Goal: Transaction & Acquisition: Purchase product/service

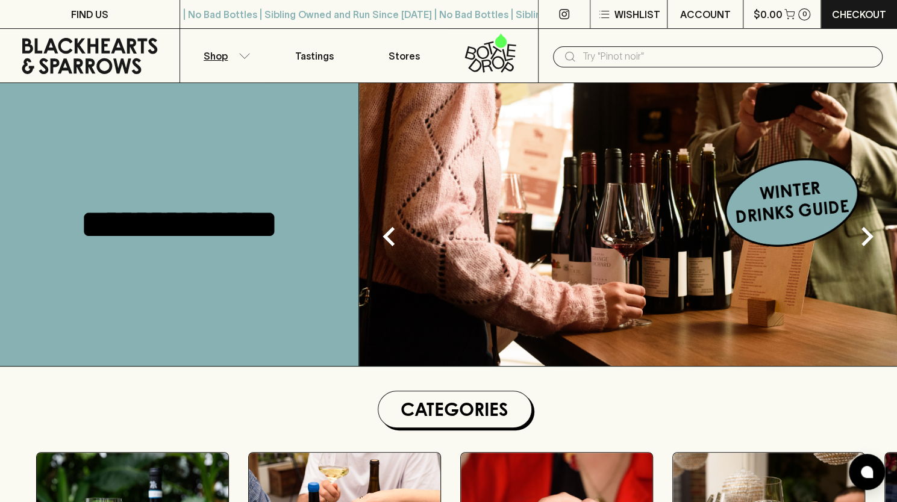
click at [239, 52] on button "Shop" at bounding box center [225, 56] width 90 height 54
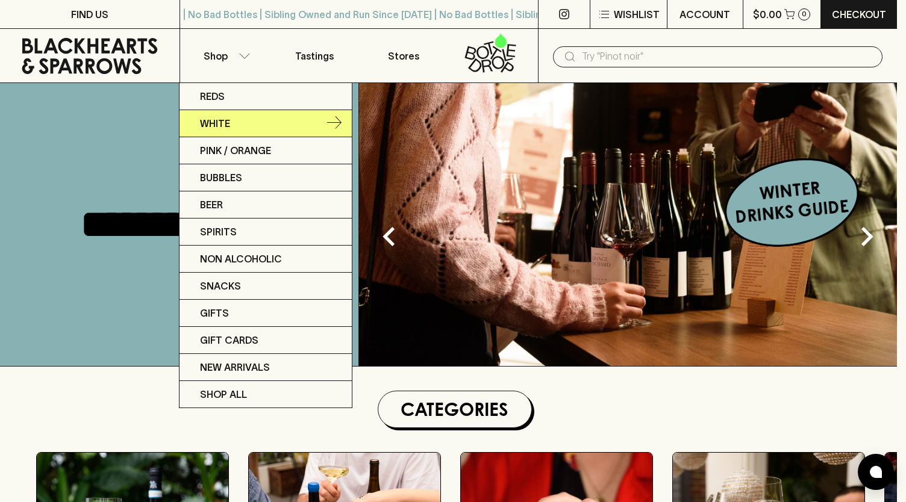
click at [226, 126] on p "White" at bounding box center [215, 123] width 30 height 14
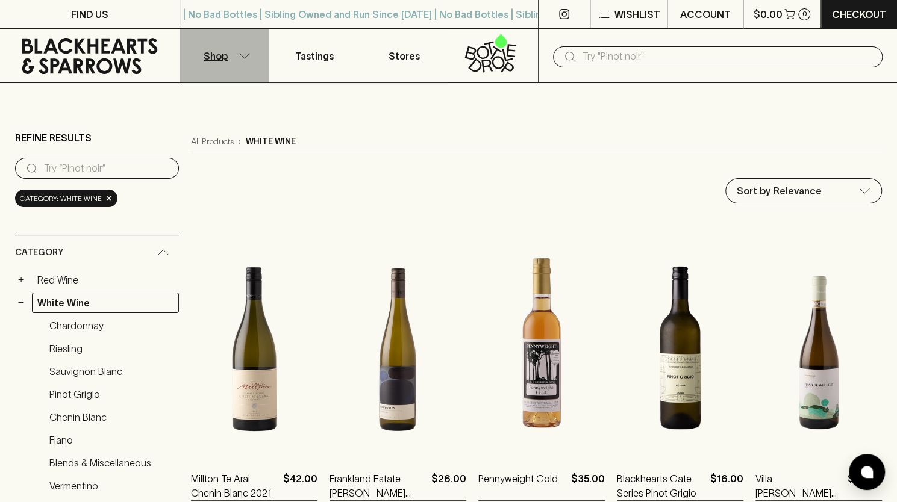
click at [242, 60] on button "Shop" at bounding box center [225, 56] width 90 height 54
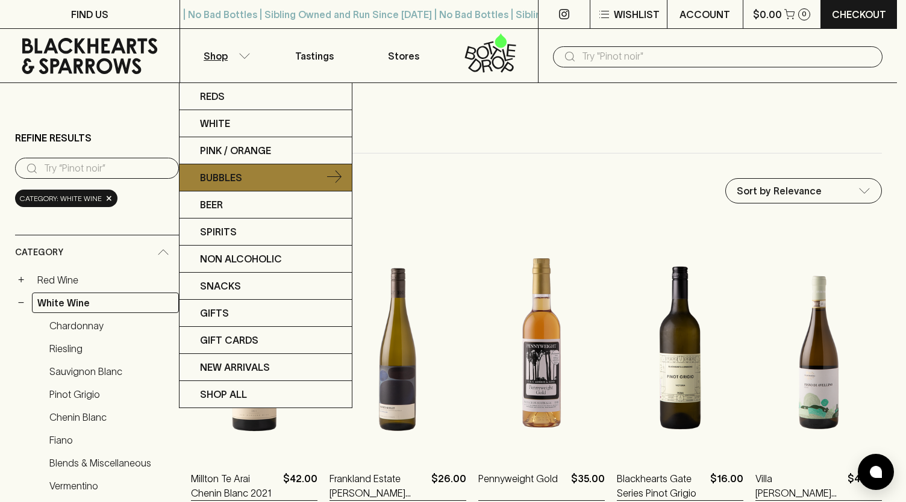
click at [254, 174] on link "Bubbles" at bounding box center [265, 177] width 172 height 27
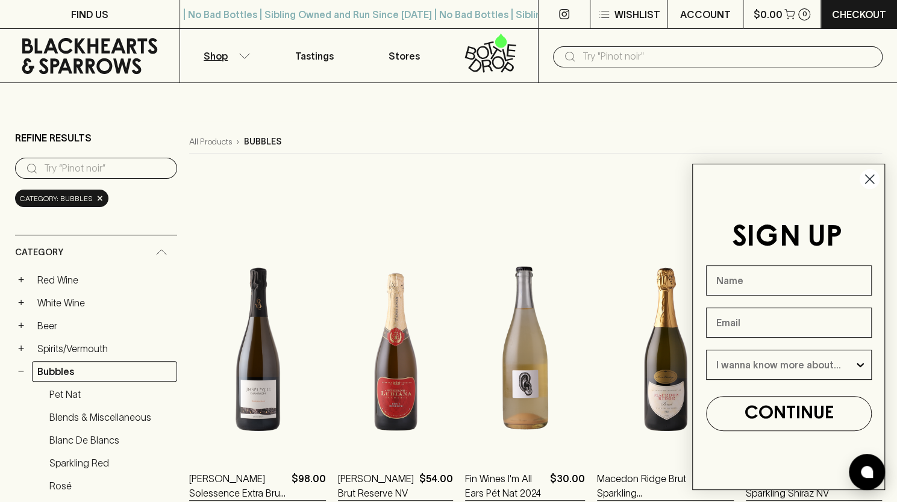
click at [868, 180] on icon "Close dialog" at bounding box center [870, 179] width 8 height 8
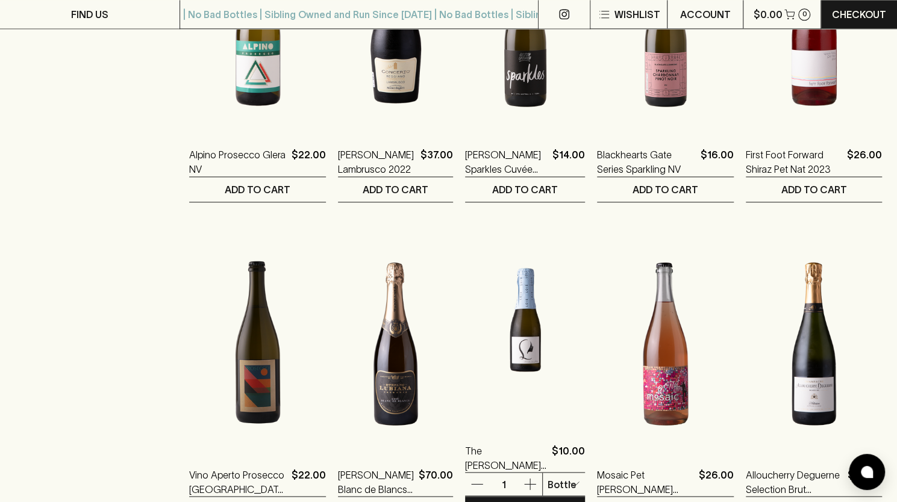
scroll to position [1205, 0]
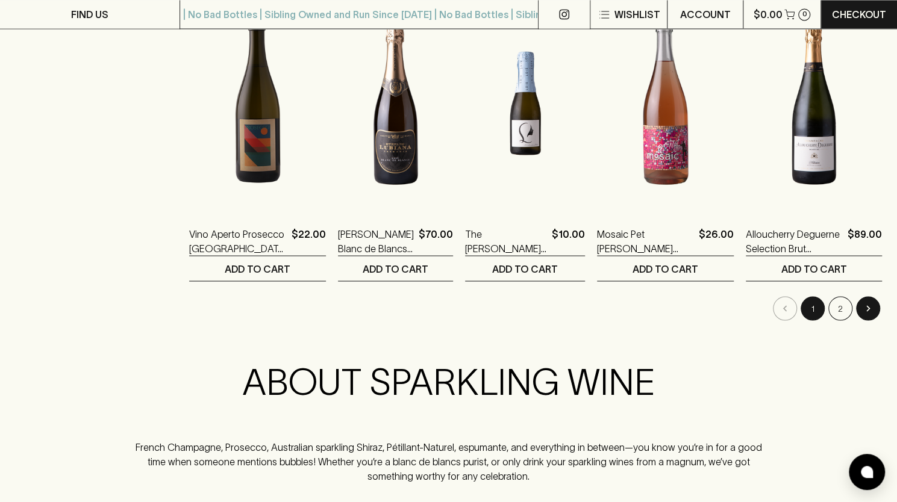
click at [871, 305] on icon "Go to next page" at bounding box center [868, 308] width 12 height 12
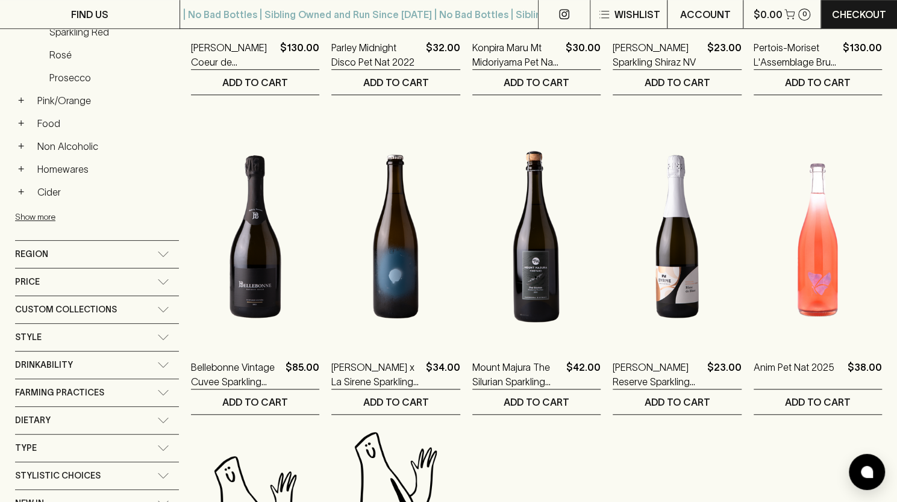
scroll to position [482, 0]
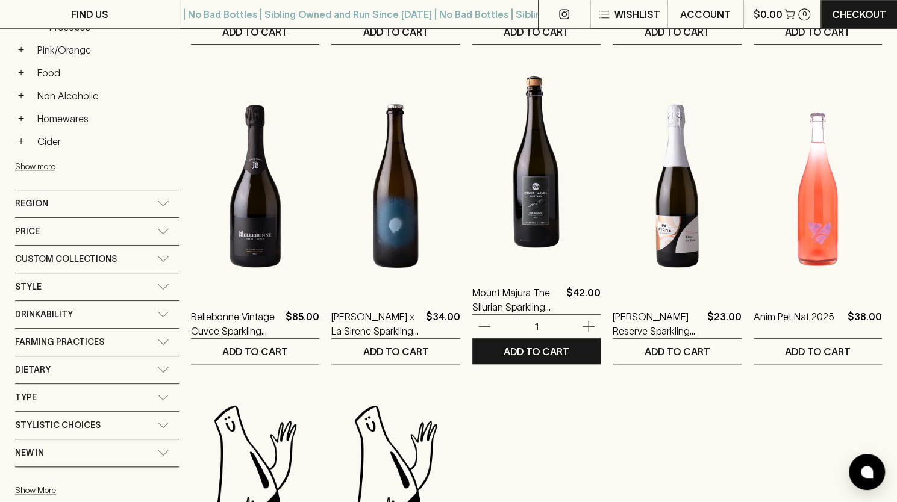
click at [581, 326] on icon "button" at bounding box center [588, 326] width 14 height 14
click at [526, 352] on p "ADD TO CART" at bounding box center [537, 352] width 66 height 14
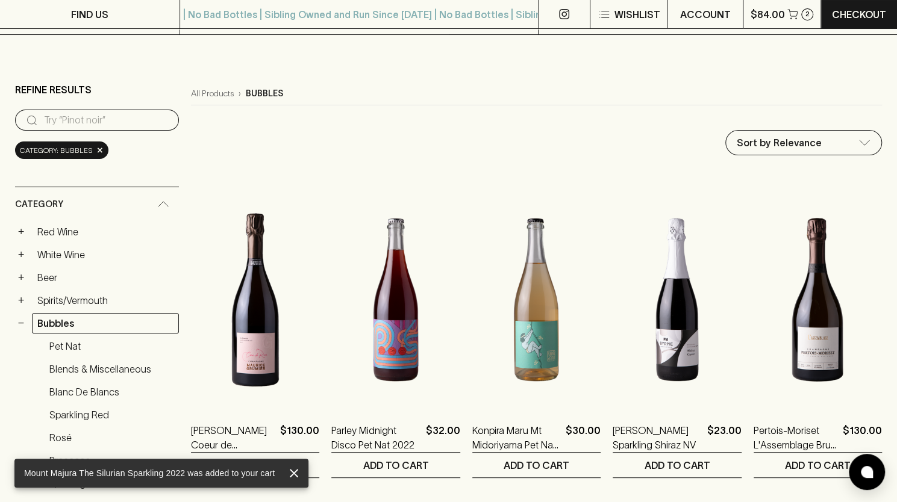
scroll to position [0, 0]
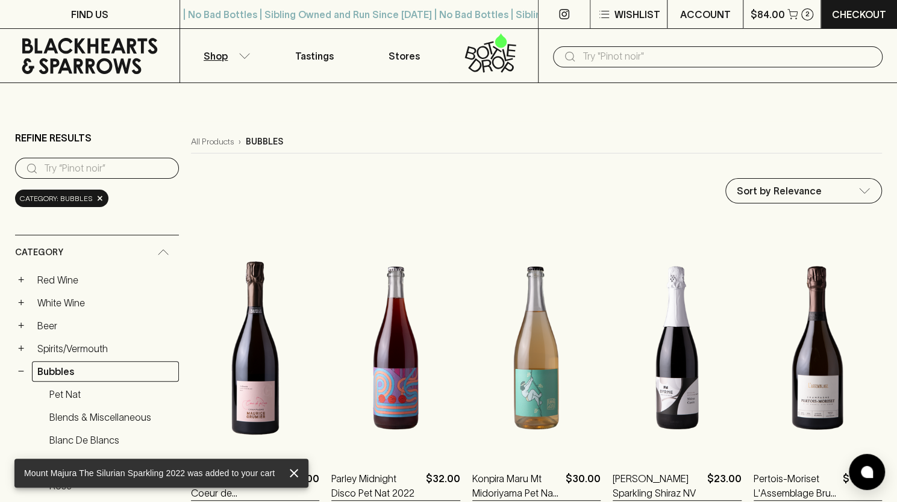
click at [242, 56] on icon "button" at bounding box center [245, 56] width 12 height 6
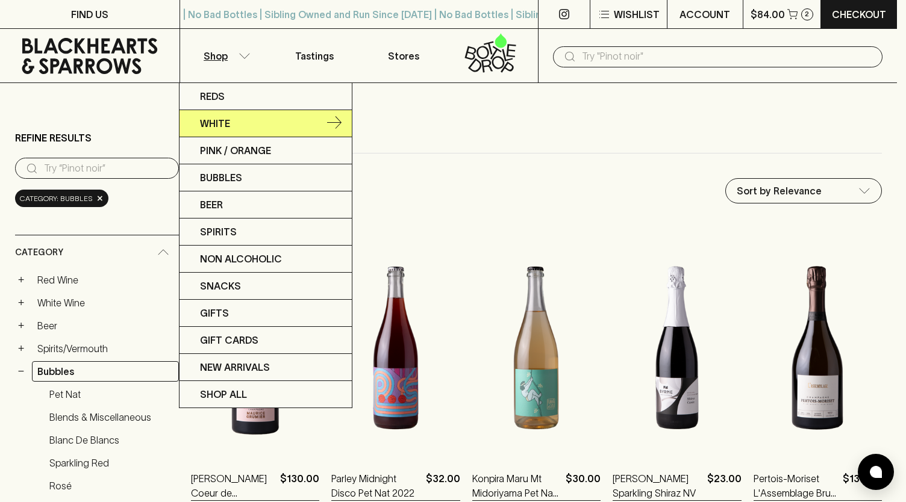
click at [229, 120] on link "White" at bounding box center [265, 123] width 172 height 27
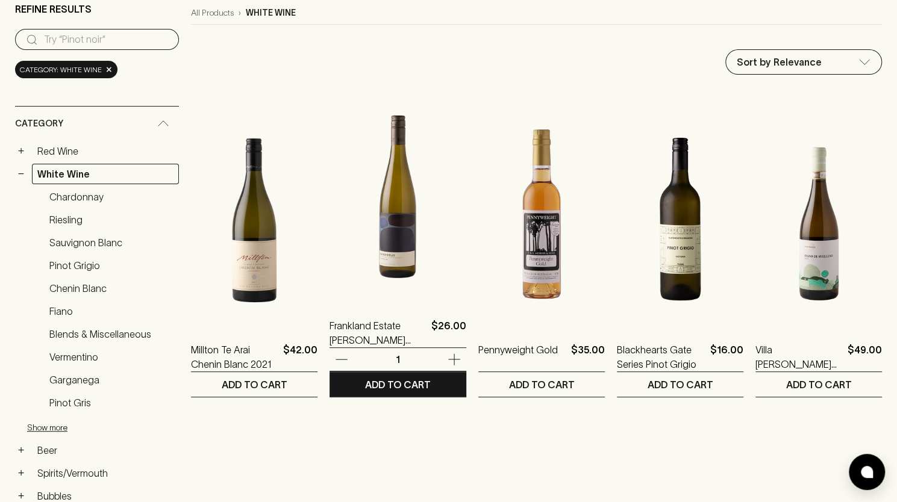
scroll to position [181, 0]
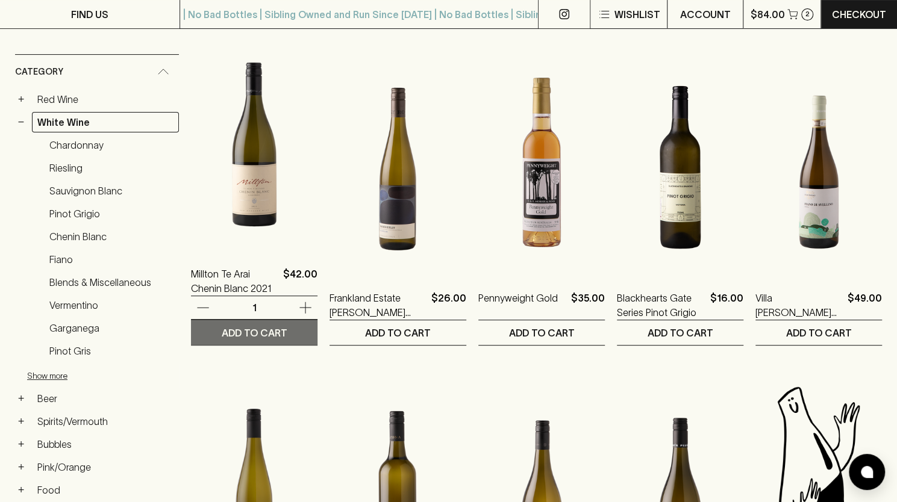
click at [252, 331] on p "ADD TO CART" at bounding box center [254, 333] width 66 height 14
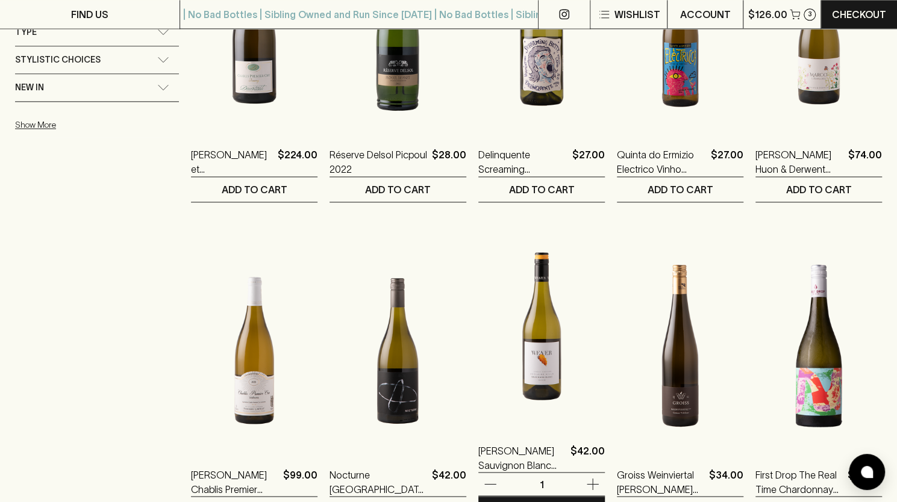
scroll to position [1084, 0]
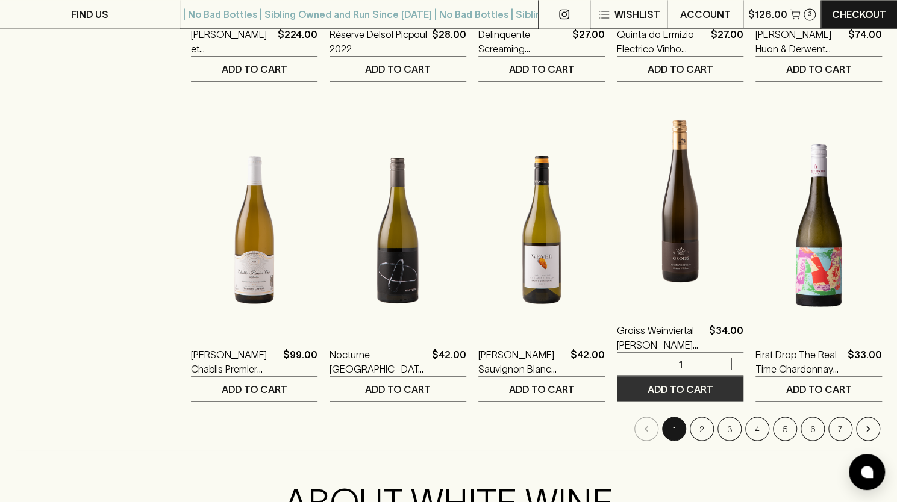
click at [684, 382] on p "ADD TO CART" at bounding box center [680, 389] width 66 height 14
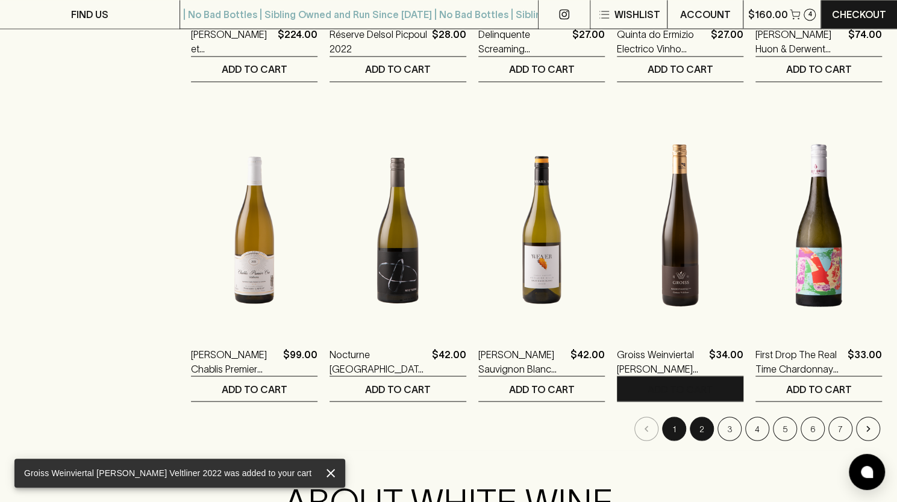
click at [702, 428] on button "2" at bounding box center [702, 429] width 24 height 24
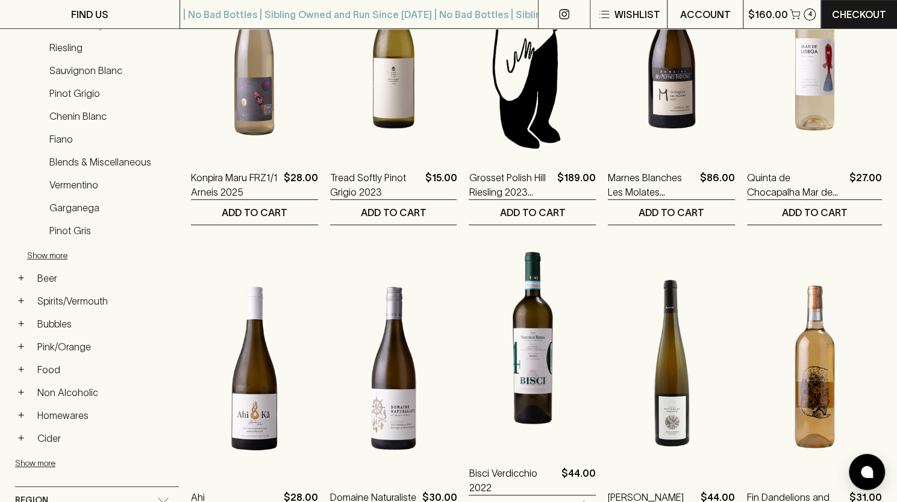
scroll to position [542, 0]
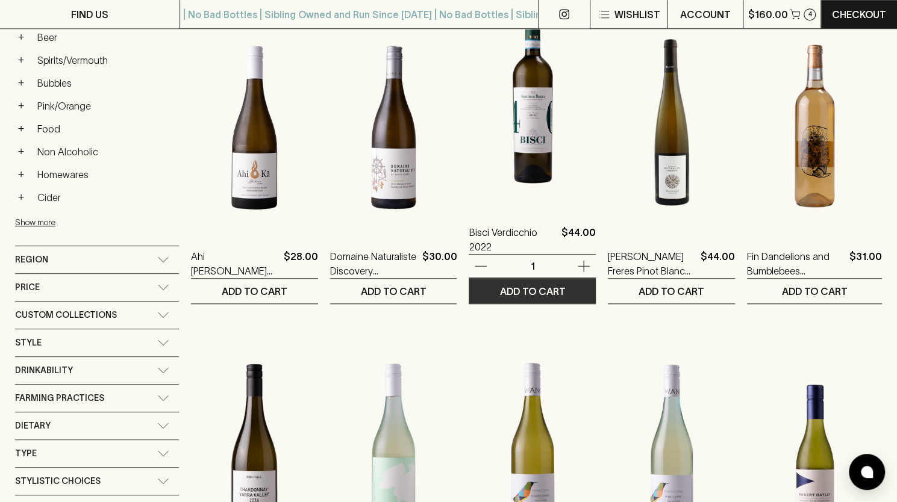
click at [523, 295] on p "ADD TO CART" at bounding box center [532, 291] width 66 height 14
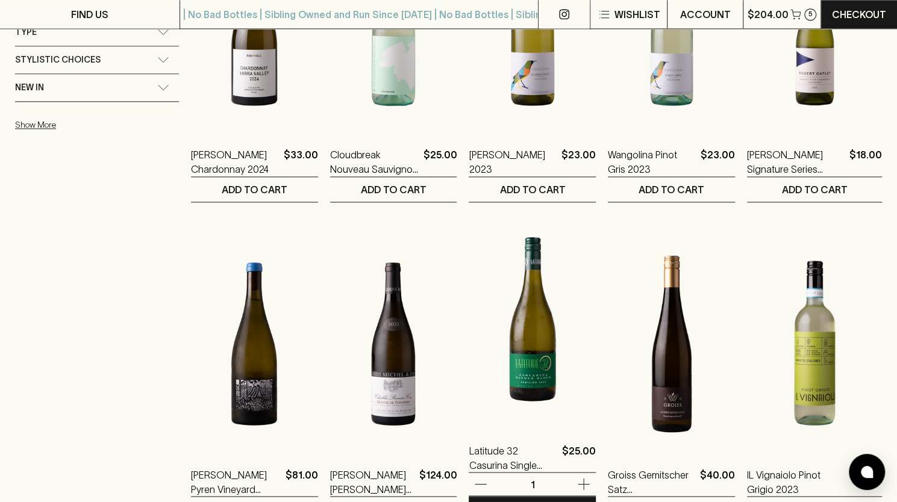
scroll to position [1084, 0]
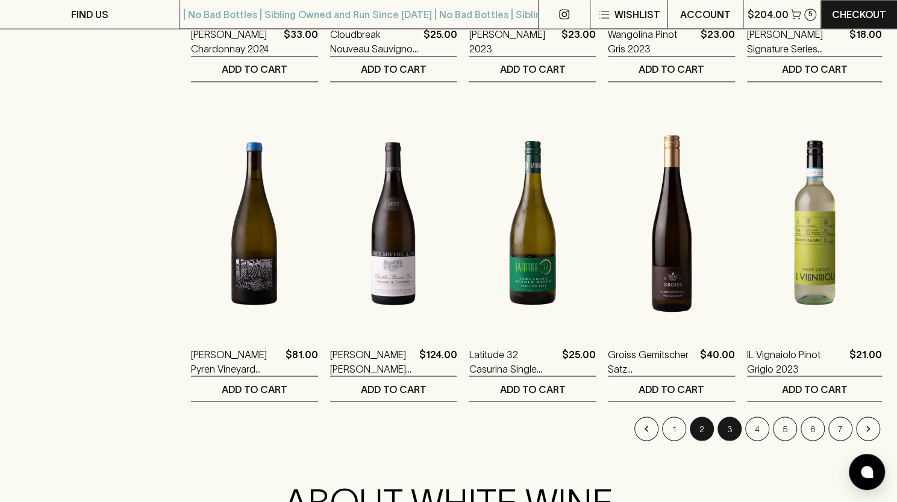
click at [726, 434] on button "3" at bounding box center [729, 429] width 24 height 24
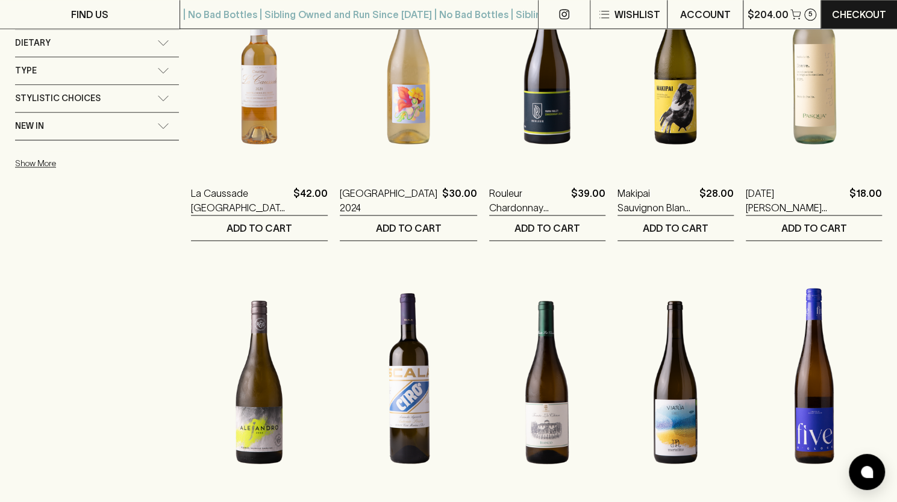
scroll to position [843, 0]
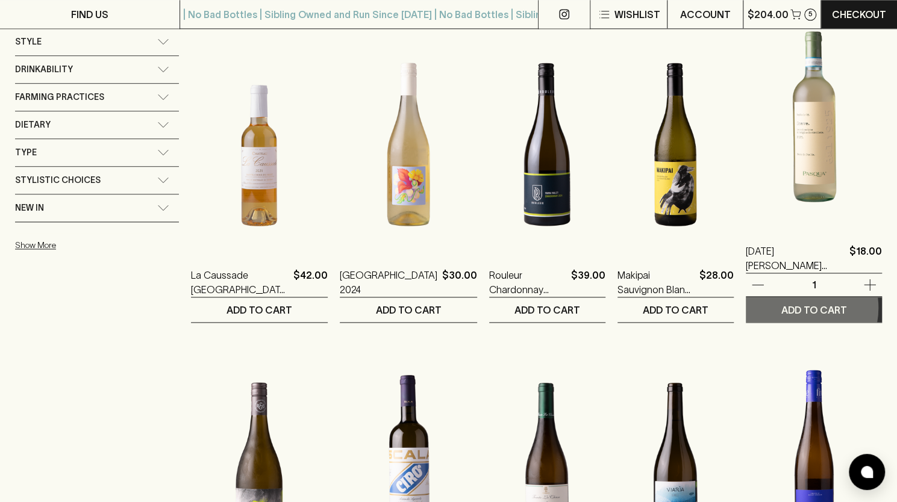
click at [802, 306] on p "ADD TO CART" at bounding box center [814, 310] width 66 height 14
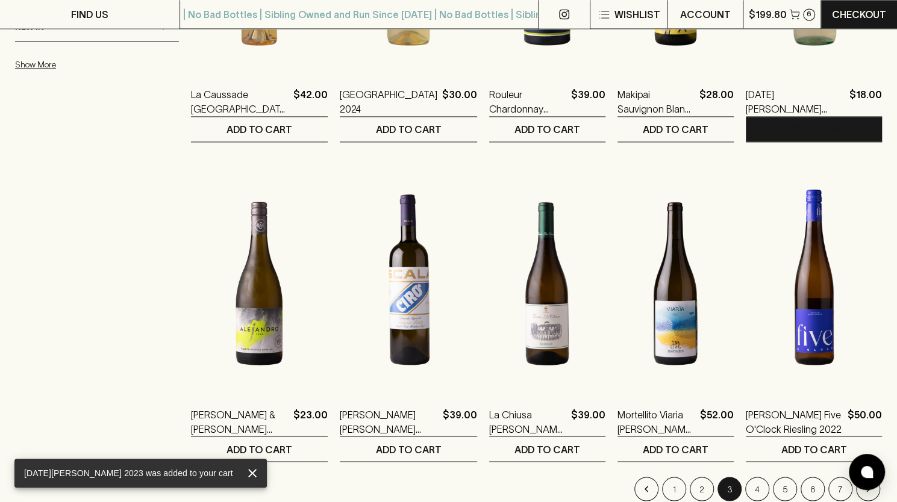
scroll to position [1205, 0]
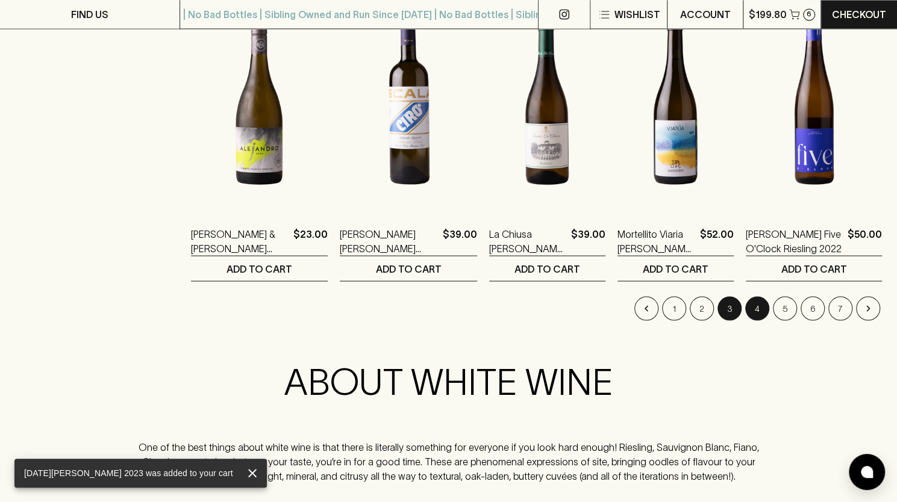
click at [749, 311] on button "4" at bounding box center [757, 308] width 24 height 24
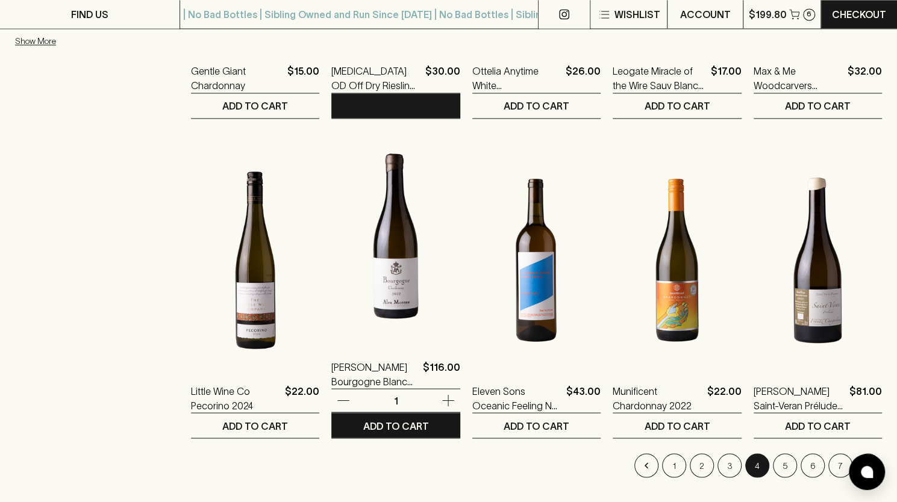
scroll to position [1205, 0]
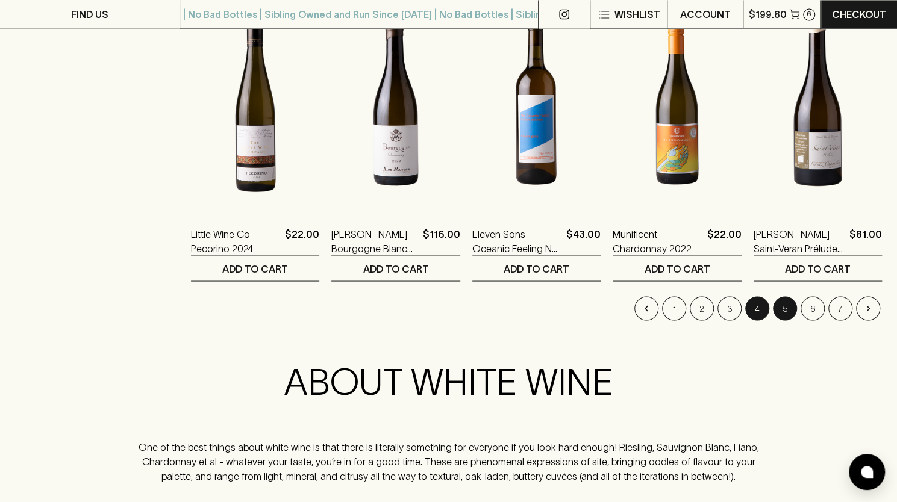
click at [783, 308] on button "5" at bounding box center [785, 308] width 24 height 24
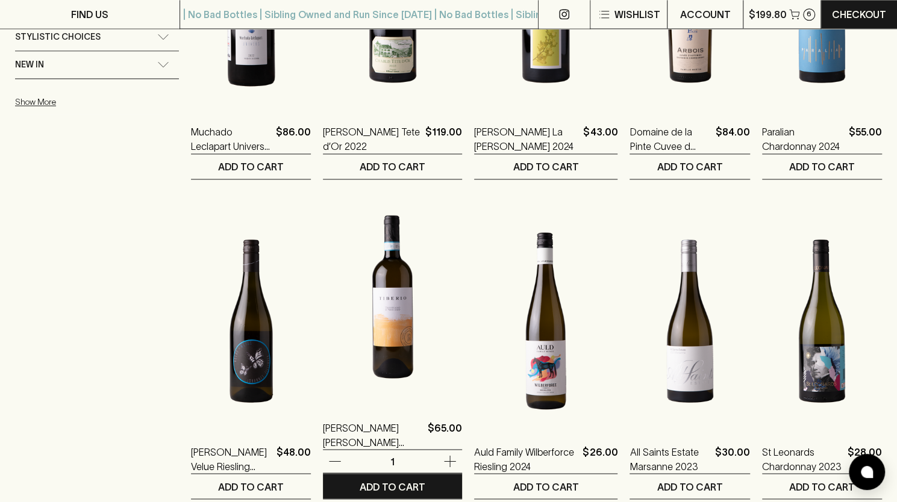
scroll to position [1084, 0]
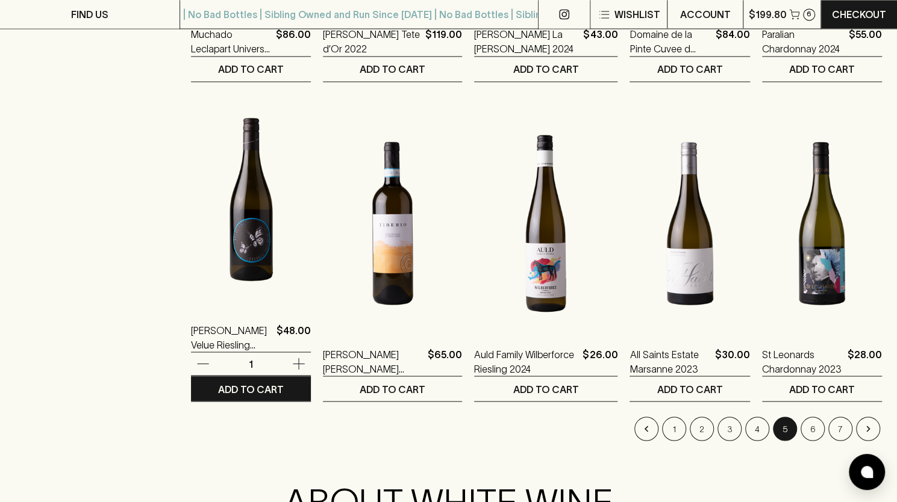
click at [265, 255] on img at bounding box center [251, 199] width 120 height 211
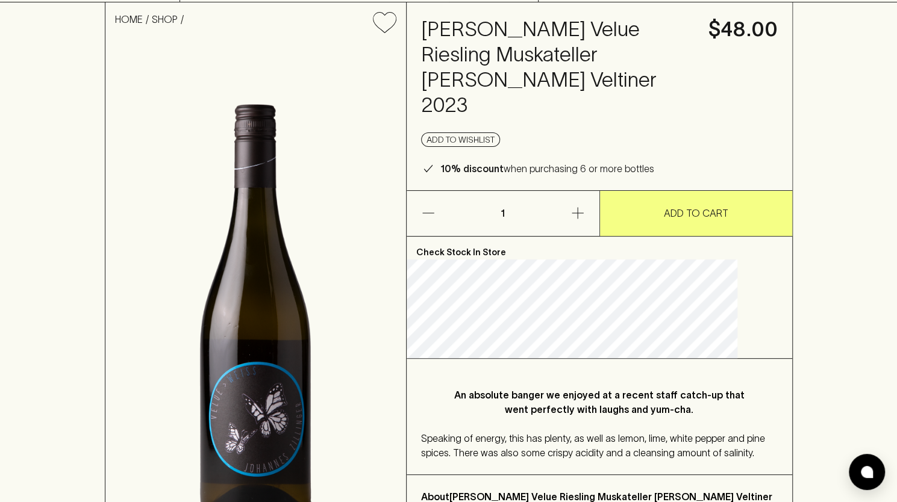
scroll to position [181, 0]
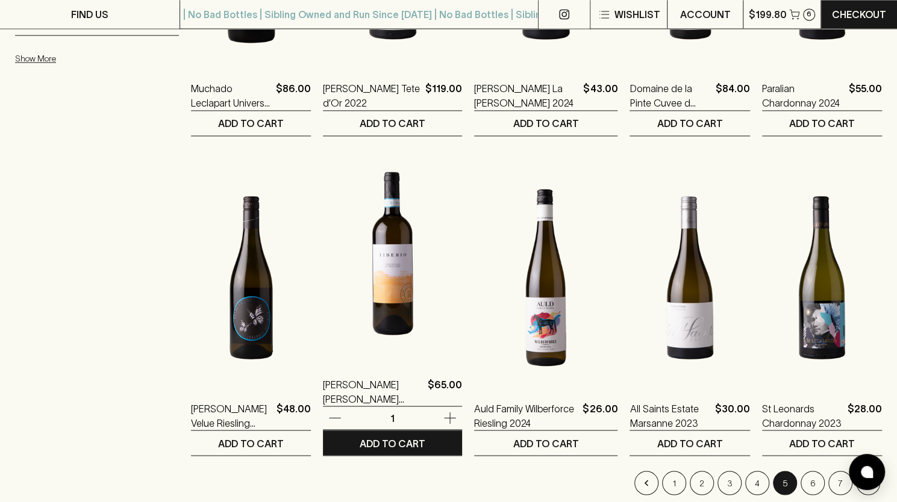
scroll to position [1084, 0]
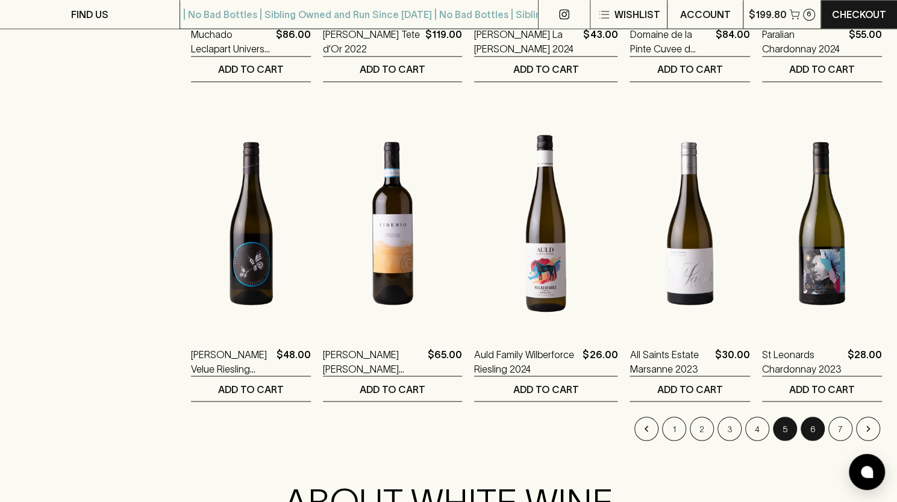
click at [823, 424] on button "6" at bounding box center [812, 429] width 24 height 24
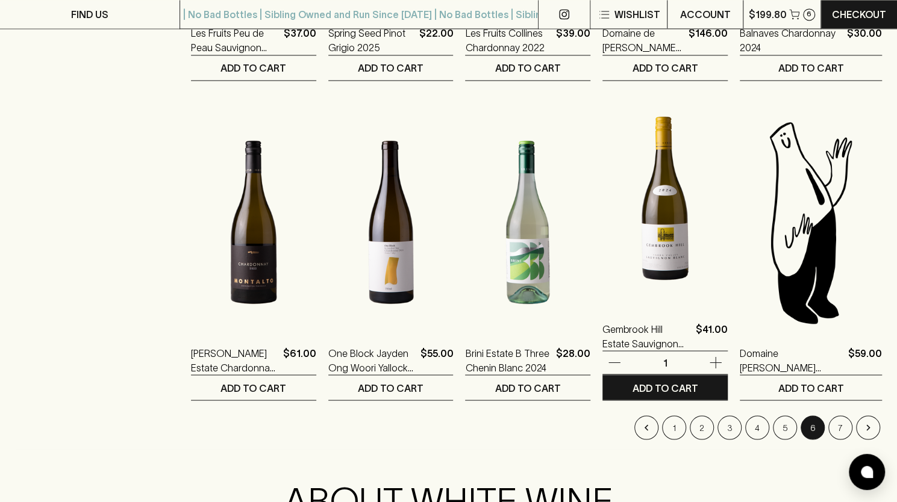
scroll to position [1144, 0]
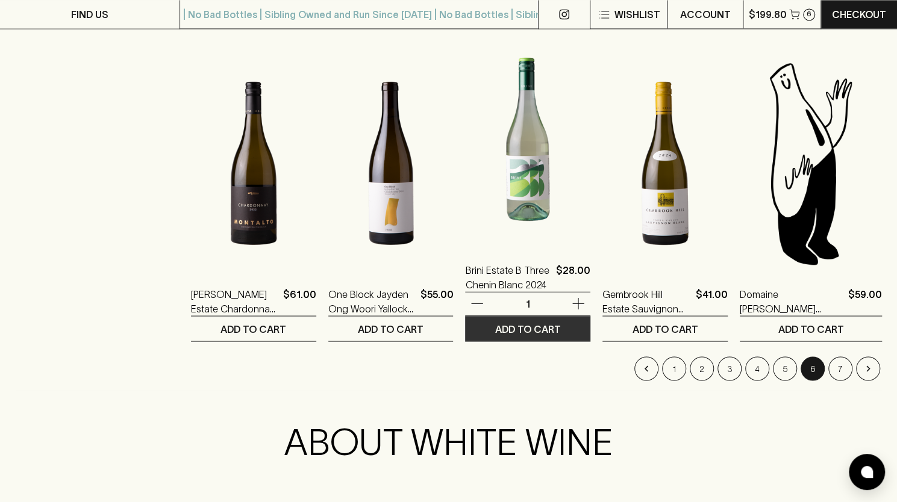
click at [516, 329] on p "ADD TO CART" at bounding box center [528, 329] width 66 height 14
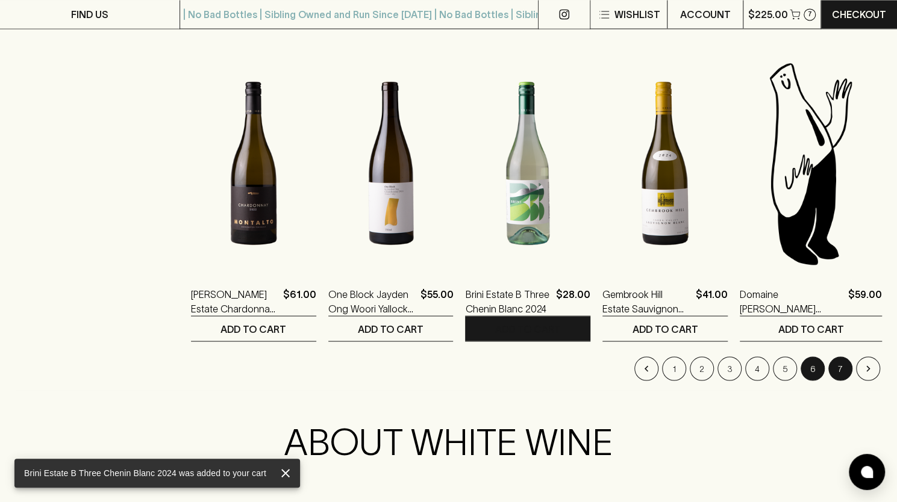
click at [841, 367] on button "7" at bounding box center [840, 369] width 24 height 24
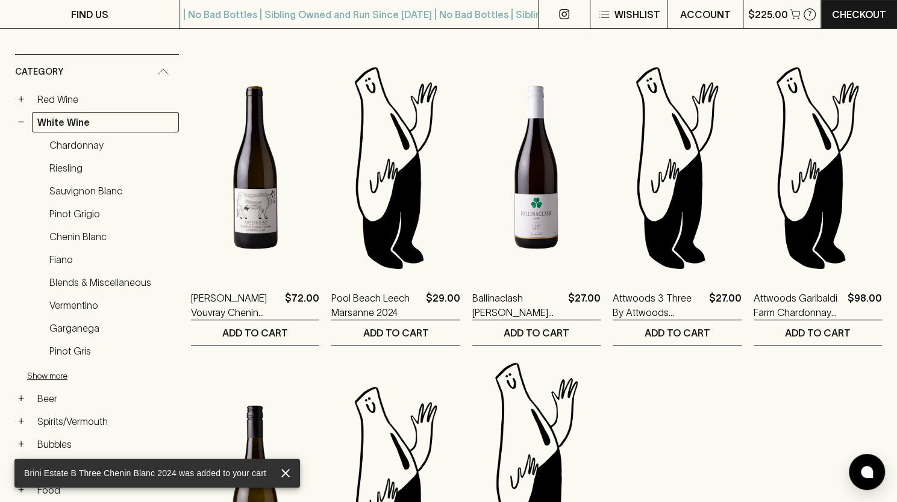
scroll to position [361, 0]
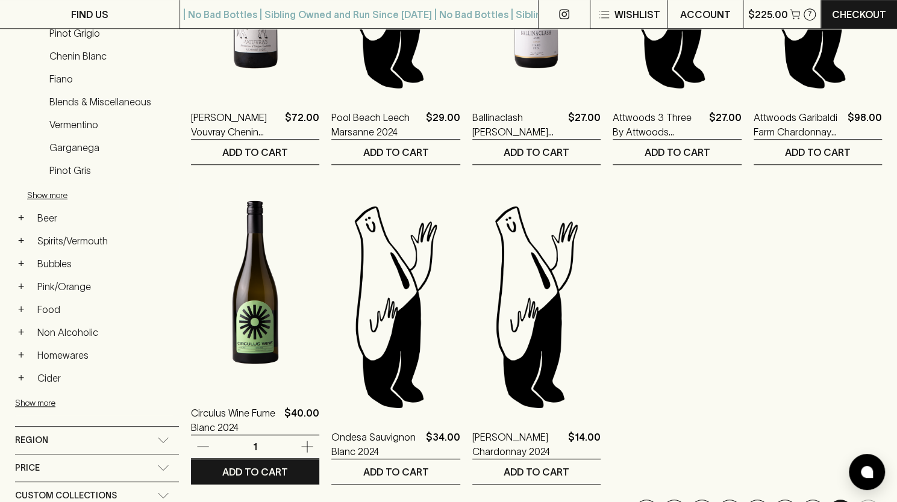
click at [246, 359] on img at bounding box center [255, 282] width 128 height 211
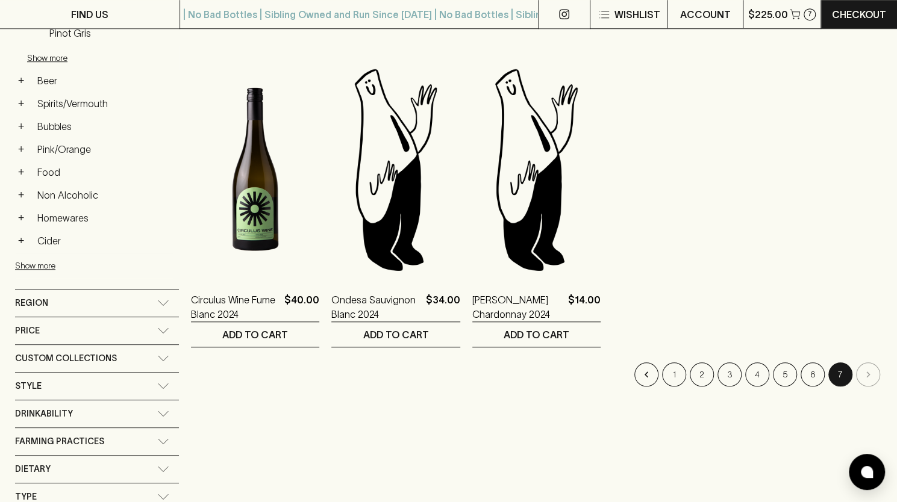
scroll to position [542, 0]
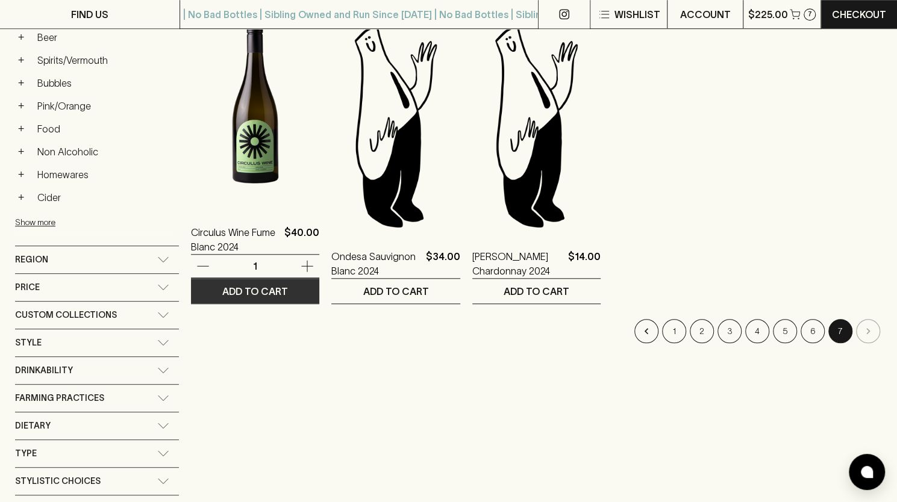
click at [252, 293] on p "ADD TO CART" at bounding box center [255, 291] width 66 height 14
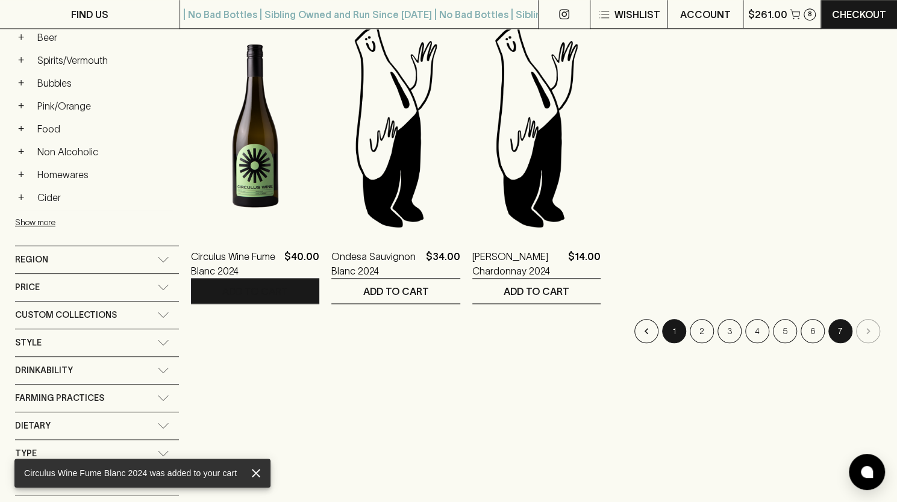
click at [670, 329] on button "1" at bounding box center [674, 331] width 24 height 24
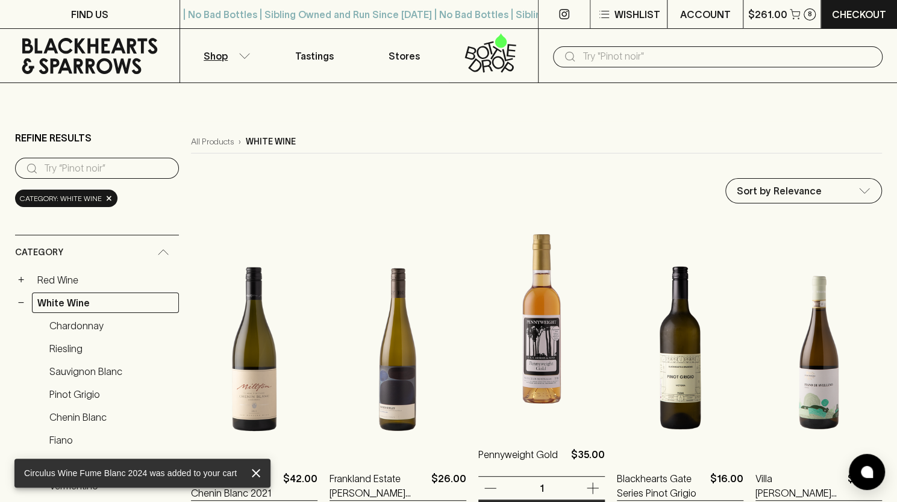
scroll to position [181, 0]
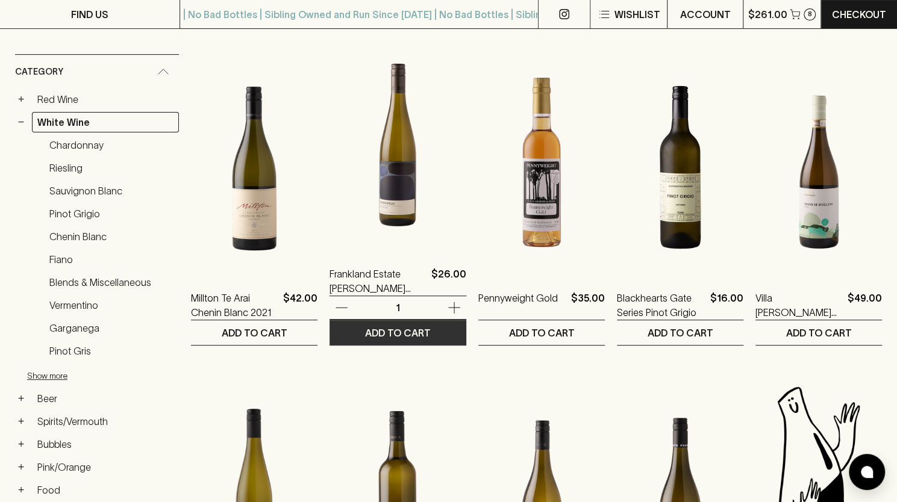
click at [425, 335] on button "ADD TO CART" at bounding box center [397, 332] width 137 height 25
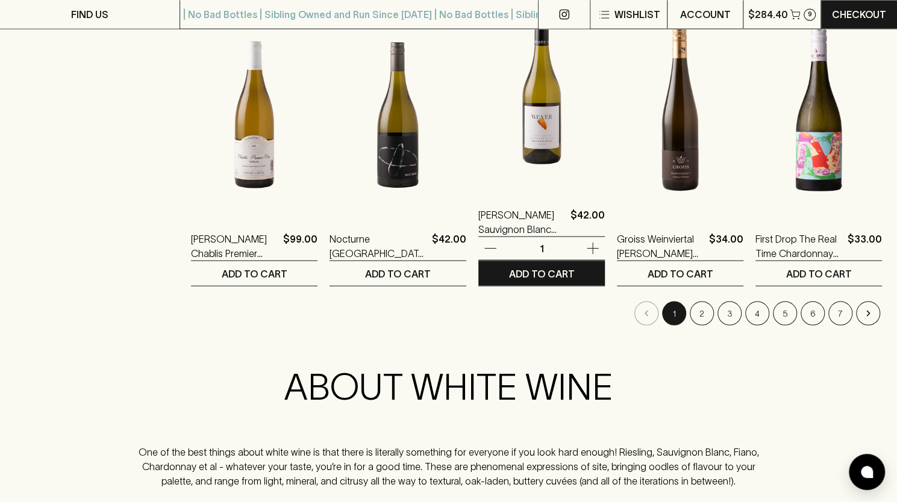
scroll to position [1205, 0]
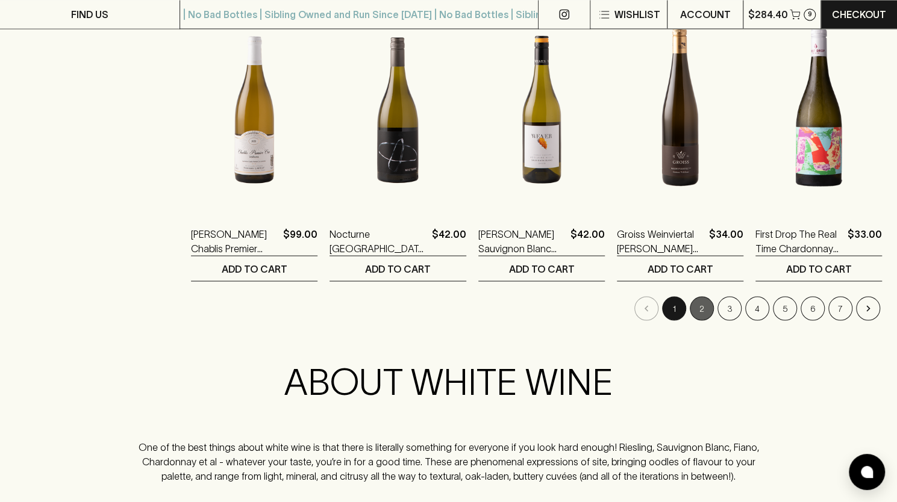
click at [693, 308] on button "2" at bounding box center [702, 308] width 24 height 24
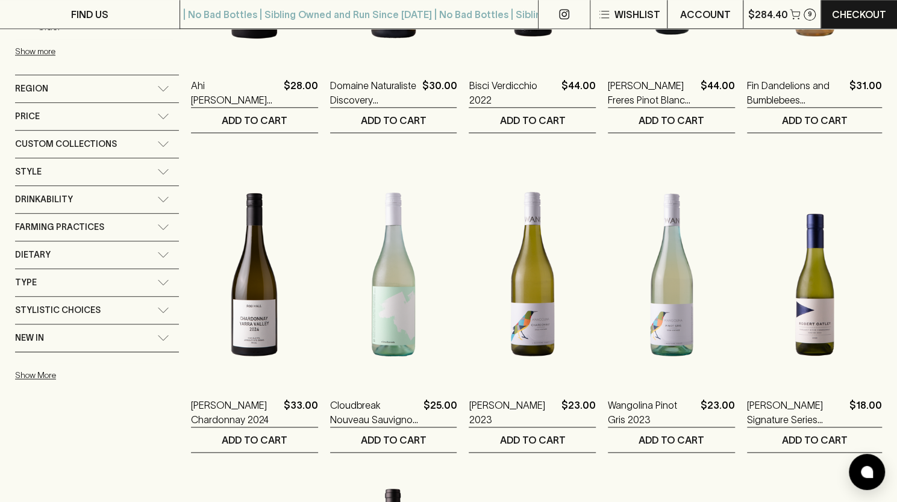
scroll to position [783, 0]
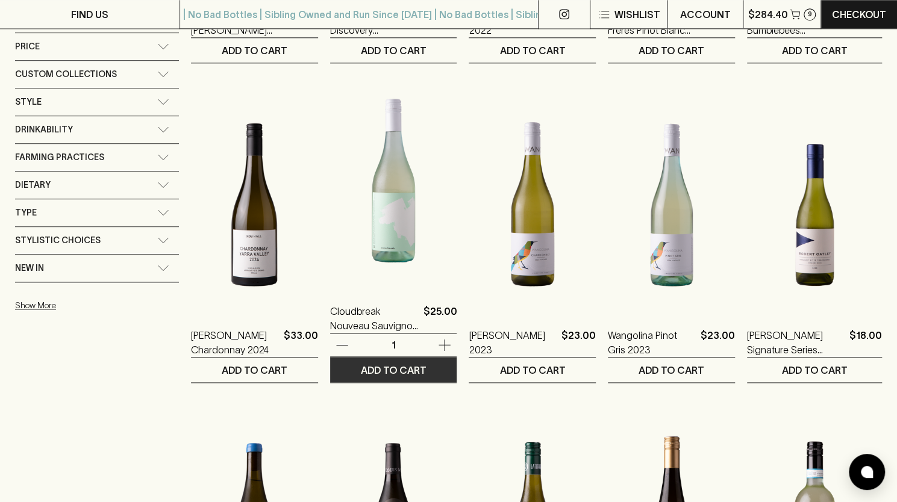
click at [415, 371] on p "ADD TO CART" at bounding box center [394, 370] width 66 height 14
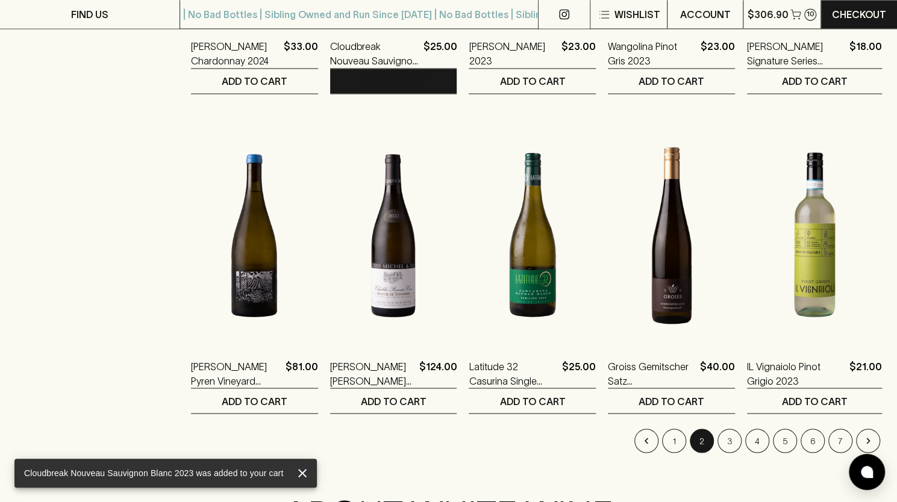
scroll to position [1144, 0]
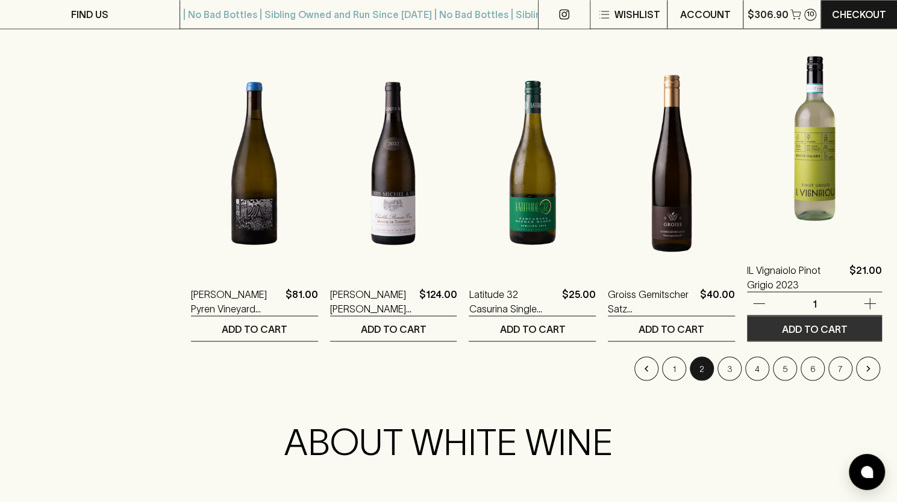
click at [814, 322] on p "ADD TO CART" at bounding box center [815, 329] width 66 height 14
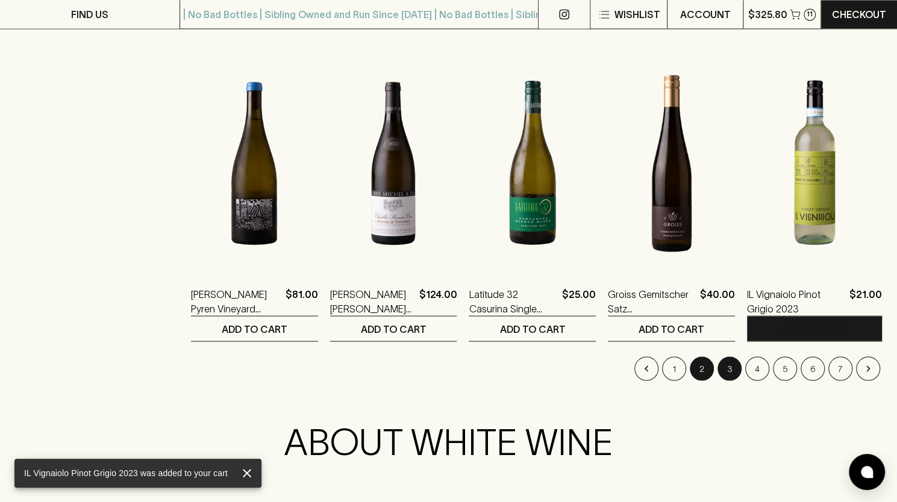
click at [733, 370] on button "3" at bounding box center [729, 369] width 24 height 24
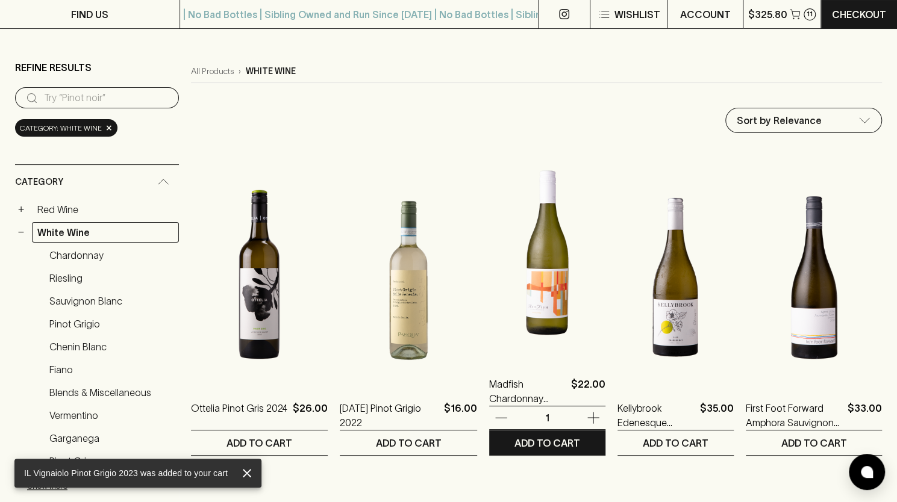
scroll to position [120, 0]
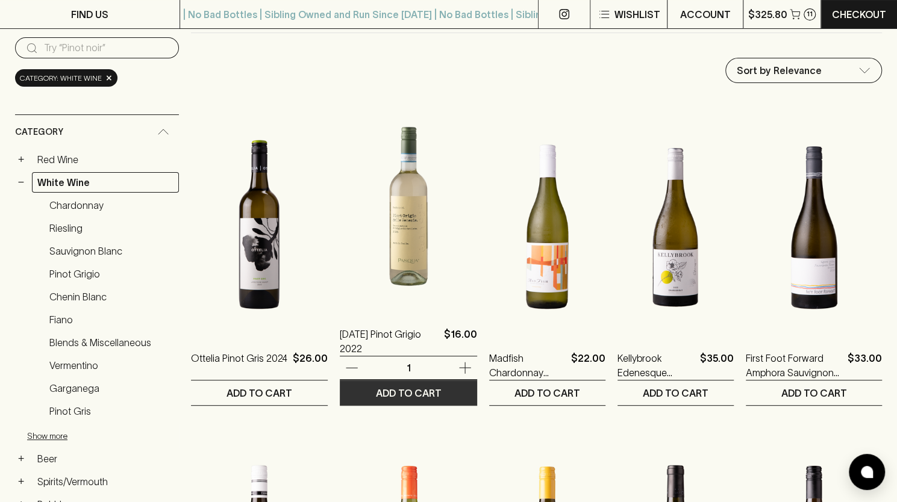
click at [411, 393] on p "ADD TO CART" at bounding box center [408, 393] width 66 height 14
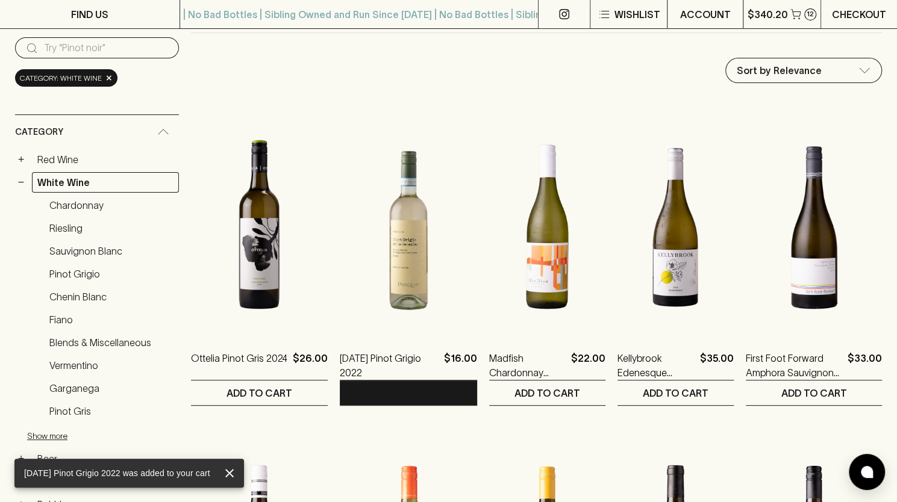
click at [847, 15] on p "Checkout" at bounding box center [859, 14] width 54 height 14
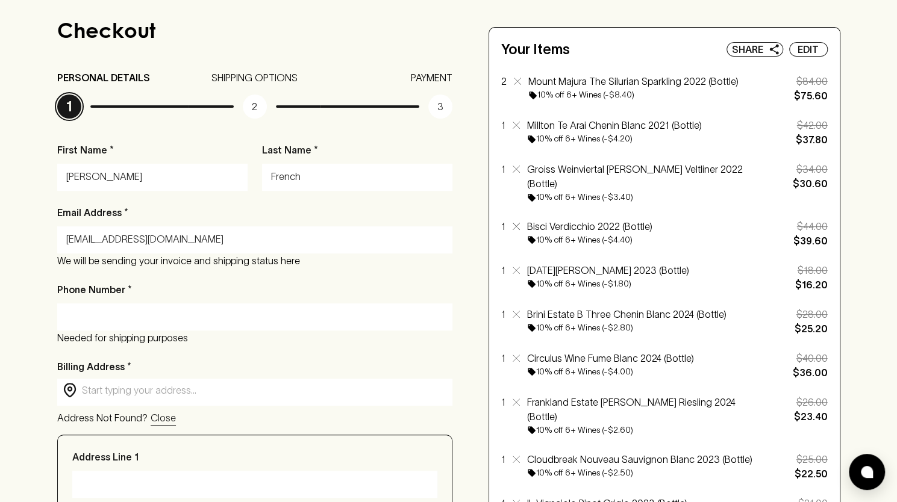
scroll to position [60, 0]
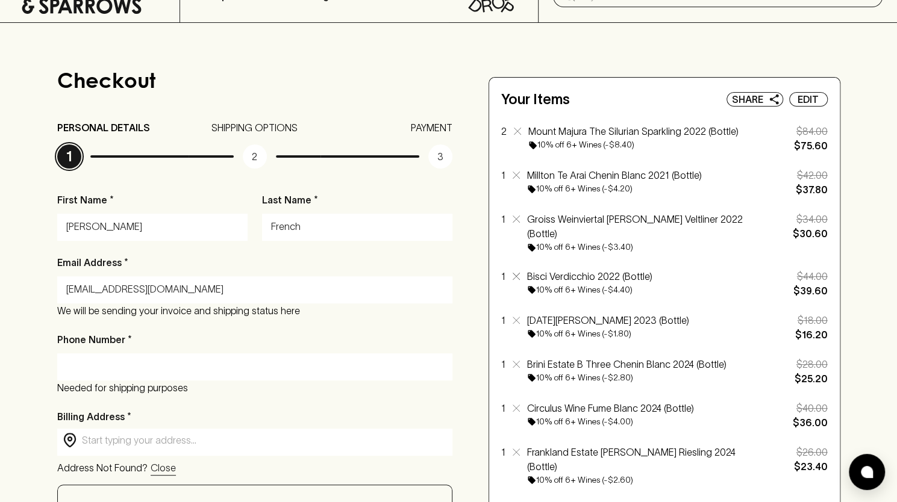
click at [170, 364] on input "Phone Number *" at bounding box center [254, 366] width 377 height 19
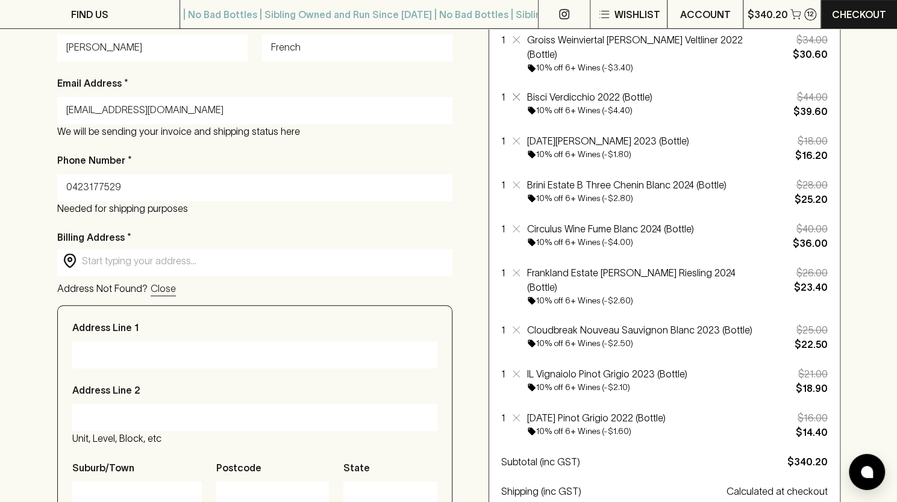
scroll to position [241, 0]
type input "0423177529"
click at [251, 261] on input "text" at bounding box center [264, 260] width 365 height 14
type input "[STREET_ADDRESS]"
type input "WEST [GEOGRAPHIC_DATA]"
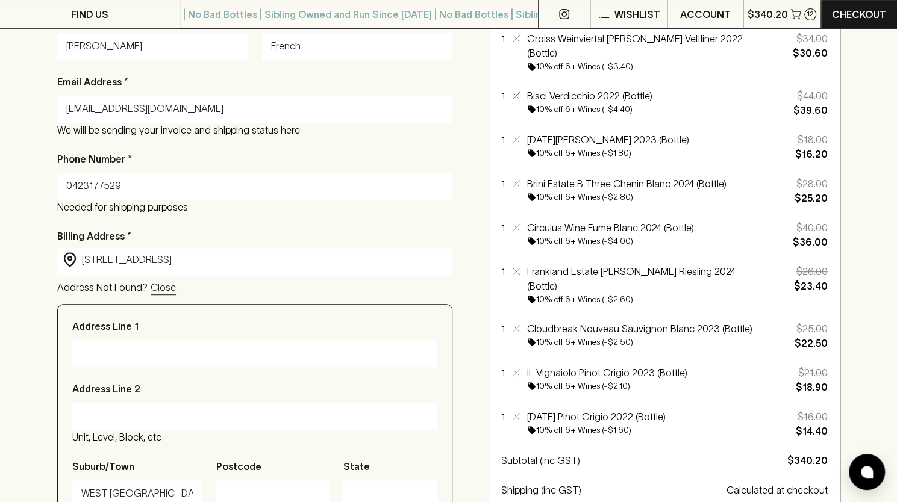
type input "3003"
type input "VIC"
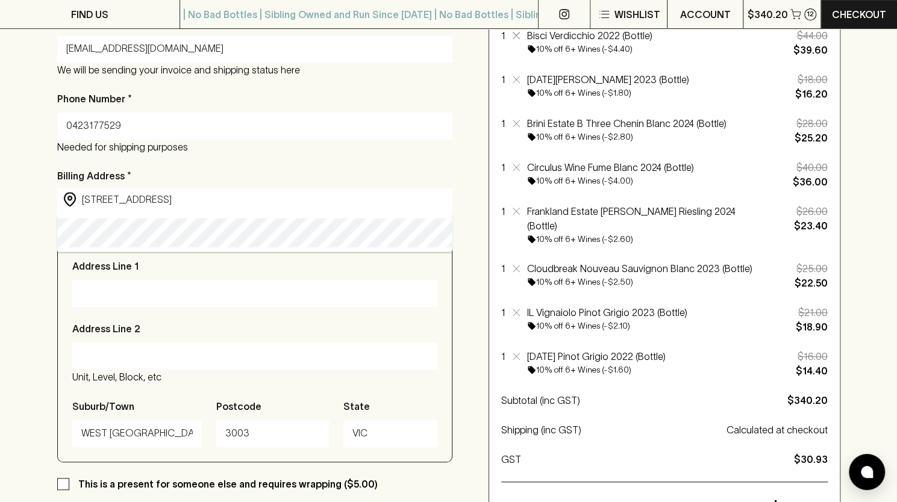
scroll to position [482, 0]
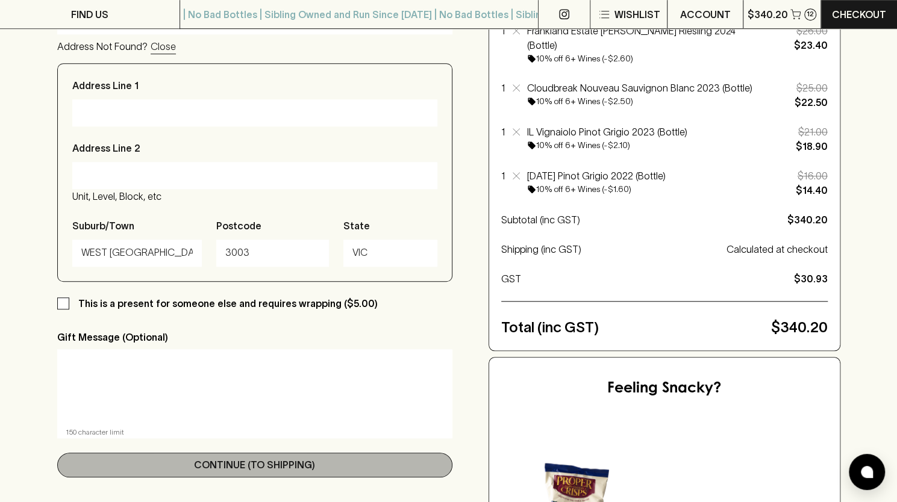
click at [275, 460] on button "Continue (To Shipping)" at bounding box center [254, 465] width 395 height 25
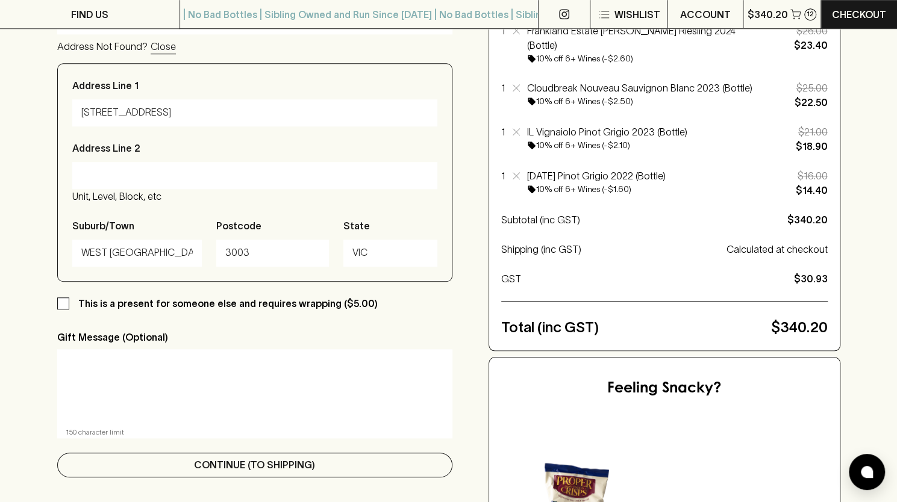
type input "[STREET_ADDRESS]"
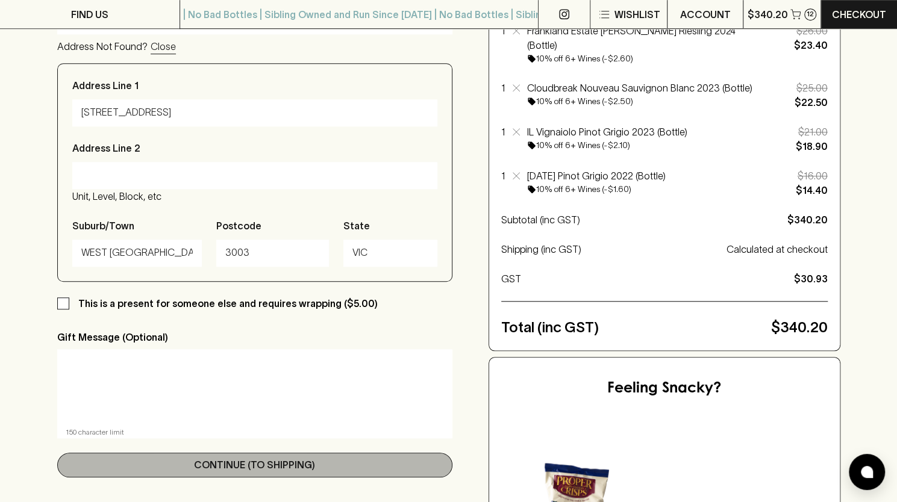
click at [263, 461] on p "Continue (To Shipping)" at bounding box center [254, 465] width 121 height 14
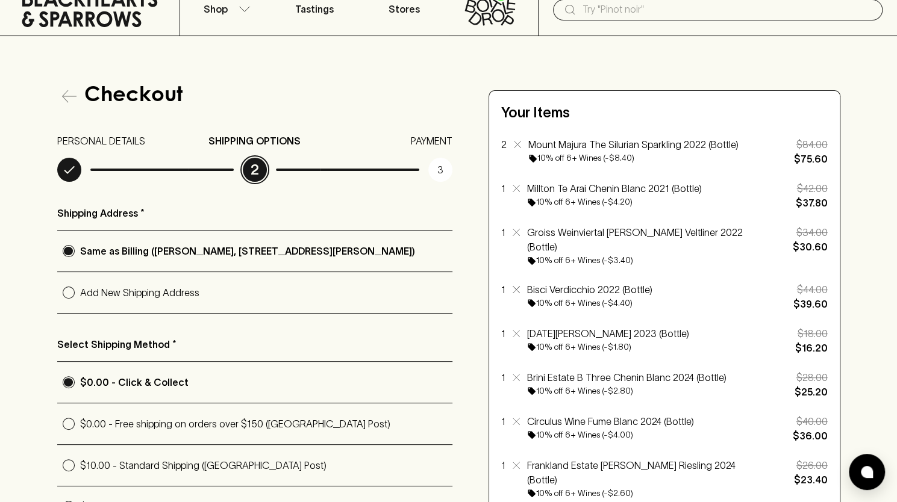
scroll to position [120, 0]
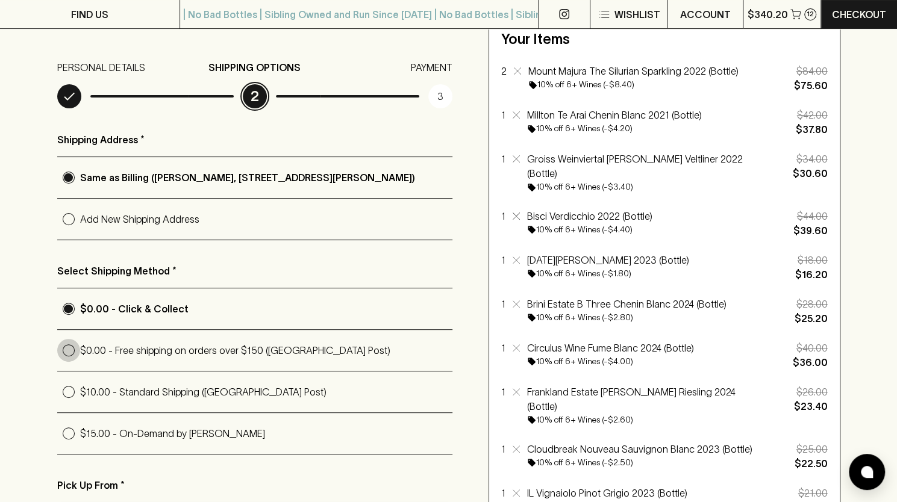
click at [69, 345] on input "$0.00 - Free shipping on orders over $150 ([GEOGRAPHIC_DATA] Post)" at bounding box center [68, 350] width 23 height 23
radio input "true"
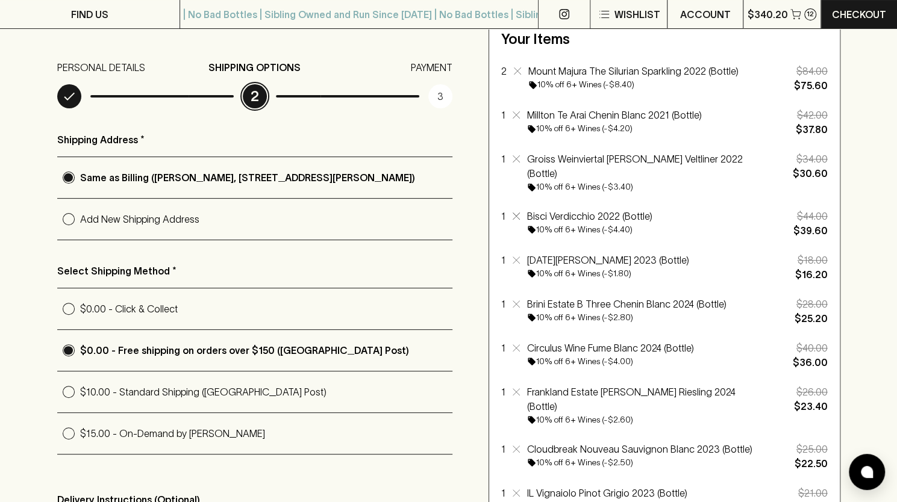
scroll to position [241, 0]
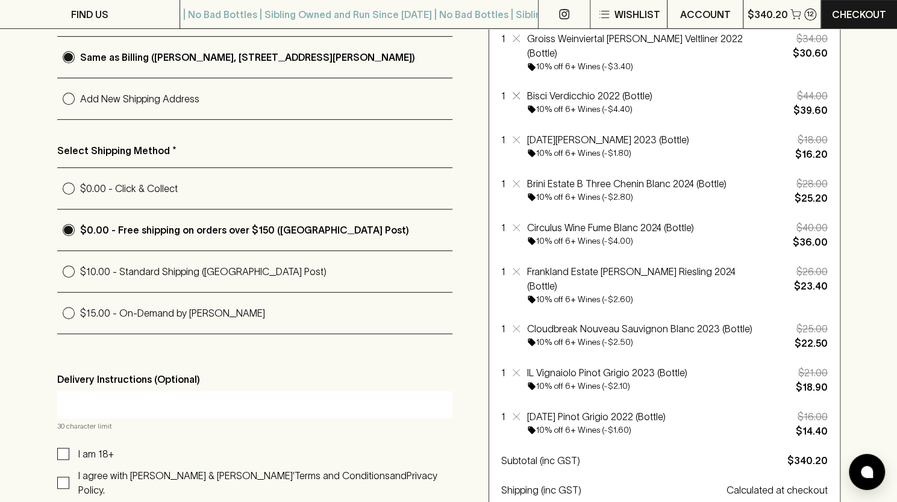
click at [67, 450] on input "I am 18+" at bounding box center [63, 454] width 12 height 12
checkbox input "true"
click at [65, 477] on input "I agree with [PERSON_NAME] & [PERSON_NAME]’ Terms and Conditions and Privacy Po…" at bounding box center [63, 483] width 12 height 12
checkbox input "true"
click at [102, 405] on input "text" at bounding box center [254, 404] width 377 height 19
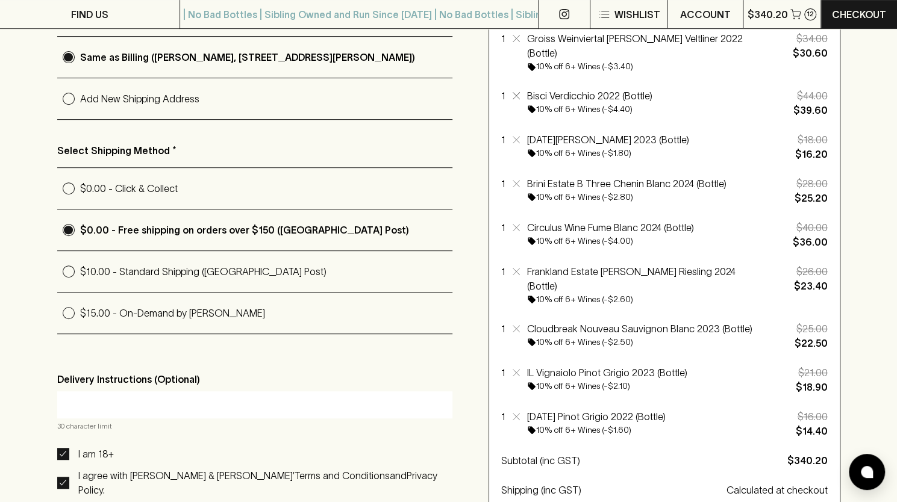
type input "Leave near the front door"
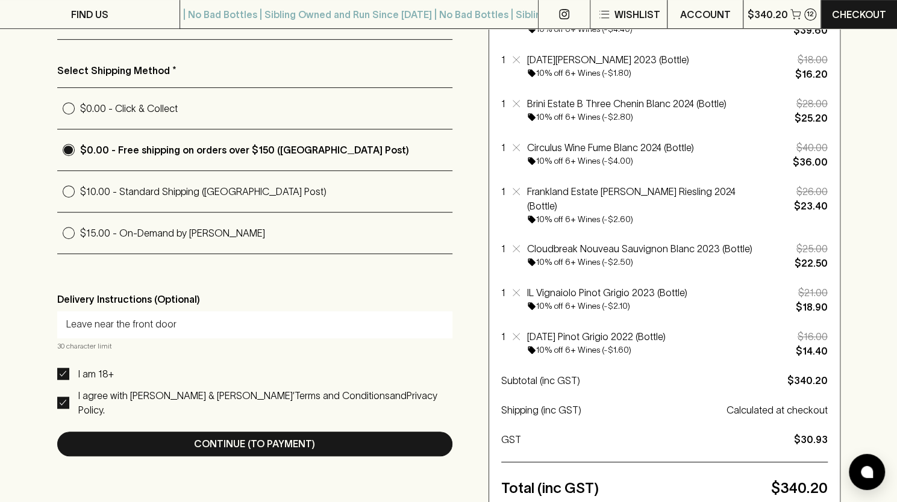
scroll to position [422, 0]
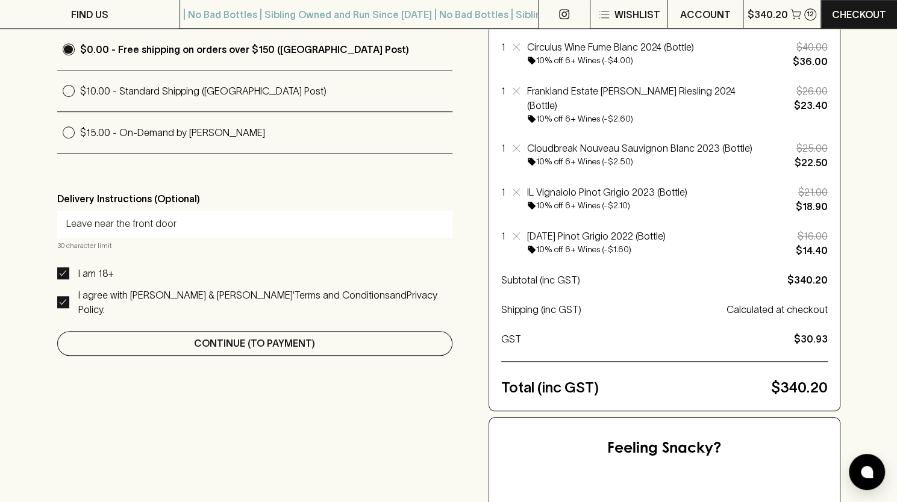
click at [248, 336] on p "Continue (To Payment)" at bounding box center [254, 343] width 121 height 14
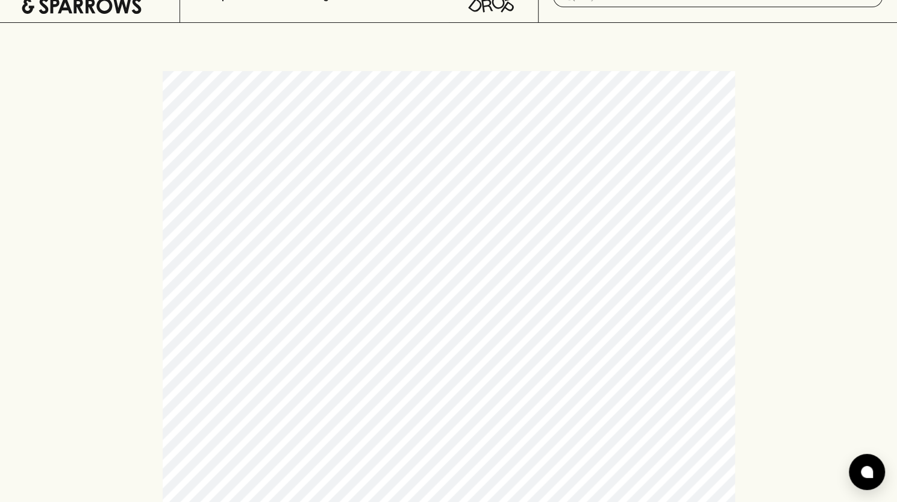
scroll to position [0, 0]
